Goal: Use online tool/utility: Utilize a website feature to perform a specific function

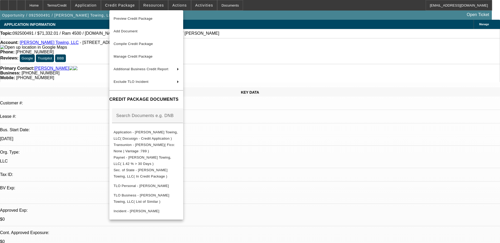
select select "0"
select select "2"
select select "0"
select select "6"
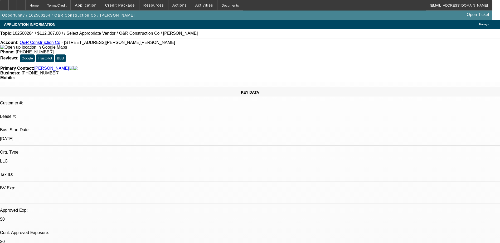
select select "0"
select select "2"
select select "0.1"
select select "4"
